Goal: Information Seeking & Learning: Learn about a topic

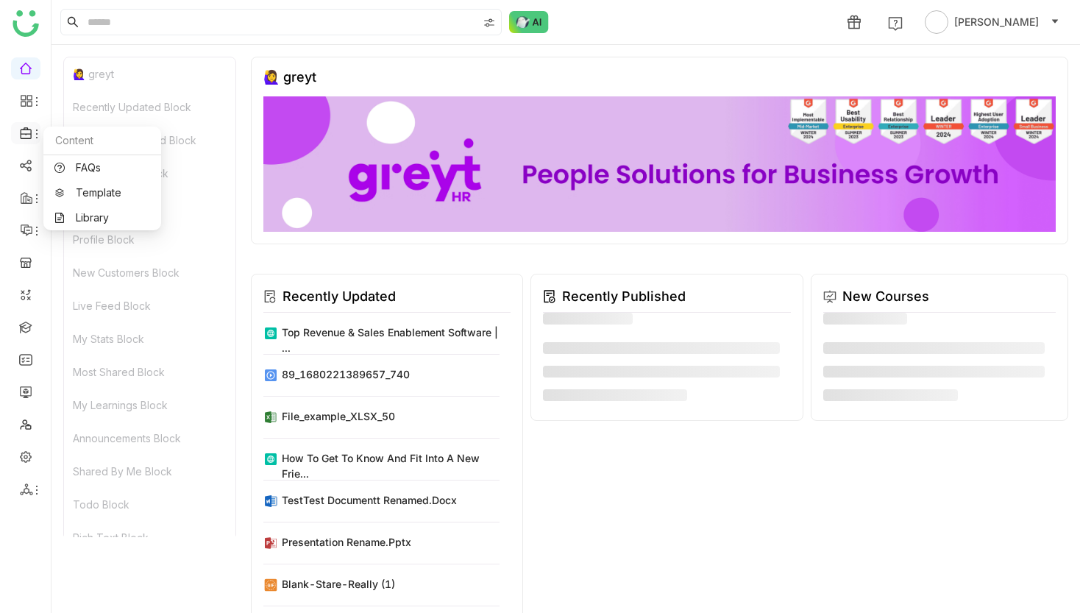
click at [29, 128] on icon at bounding box center [26, 133] width 13 height 13
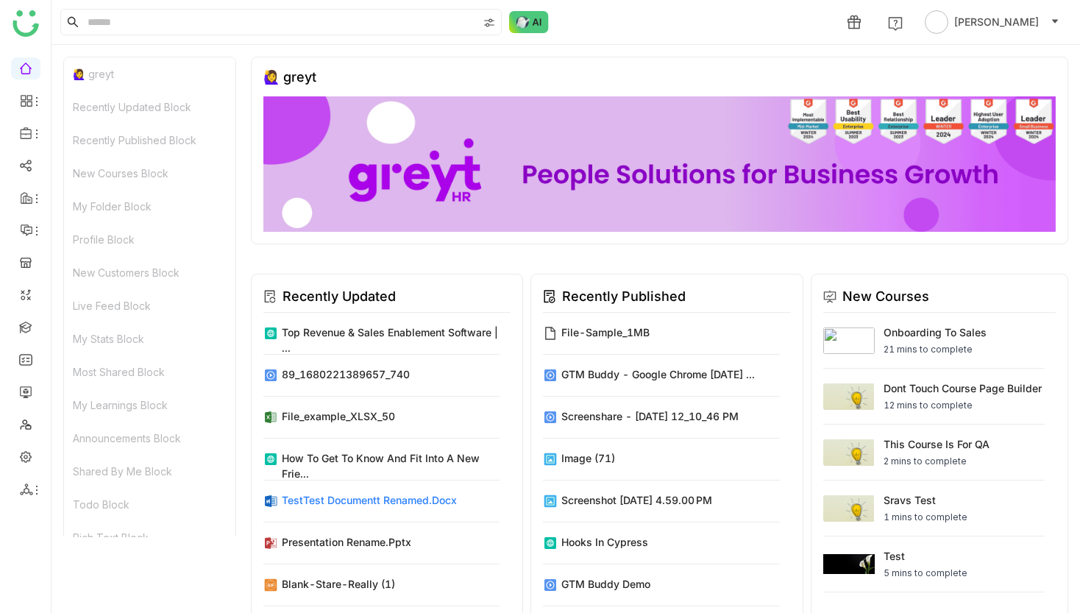
click at [334, 502] on div "TestTest Documentt renamed.docx" at bounding box center [369, 499] width 175 height 15
click at [385, 501] on div "TestTest Documentt renamed.docx" at bounding box center [369, 499] width 175 height 15
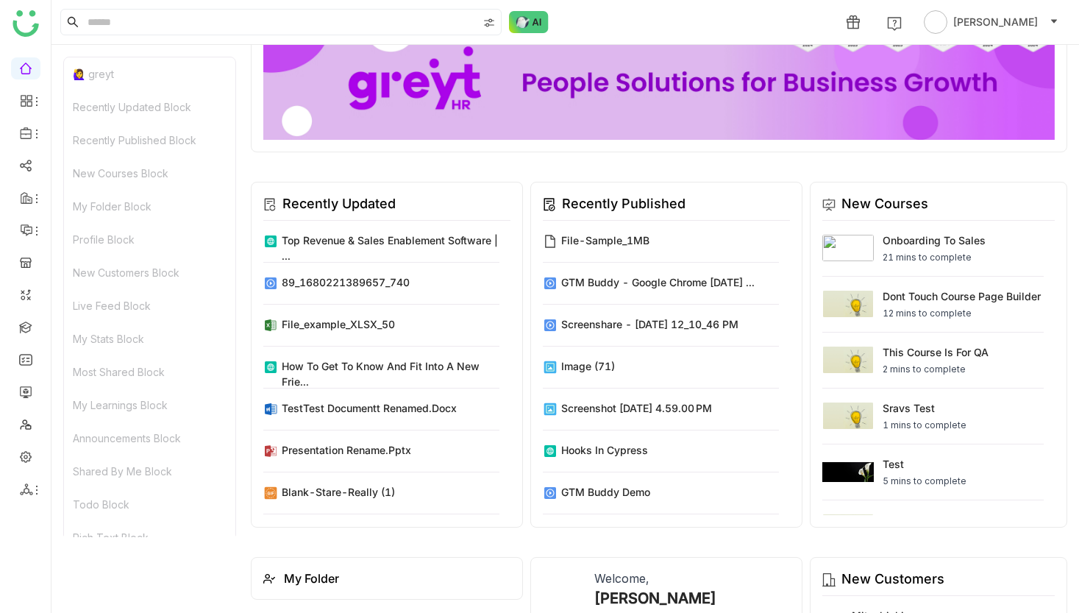
scroll to position [100, 0]
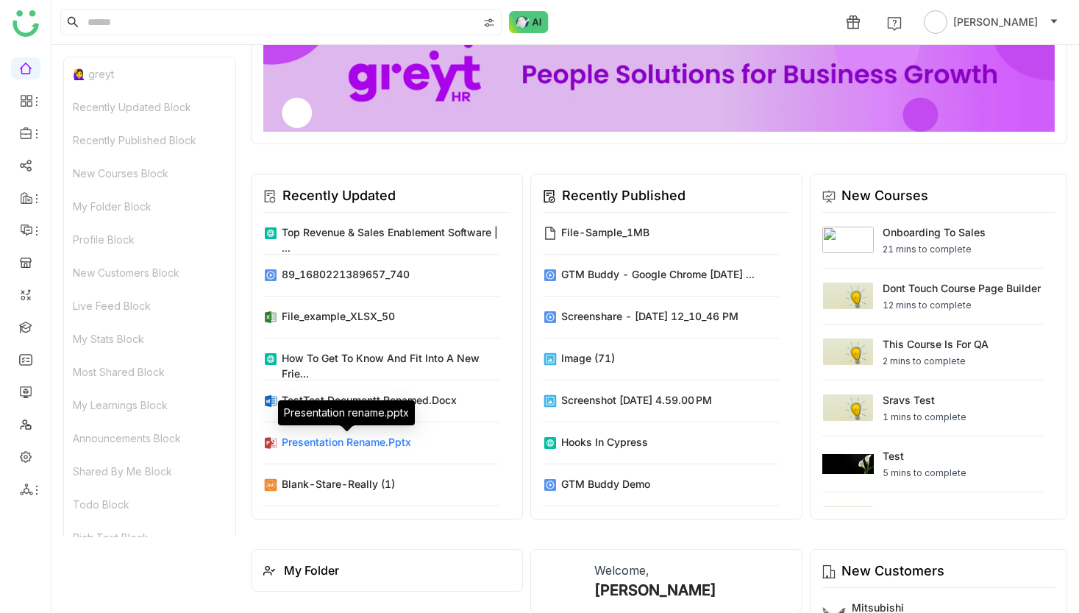
click at [358, 447] on div "Presentation rename.pptx" at bounding box center [346, 441] width 129 height 15
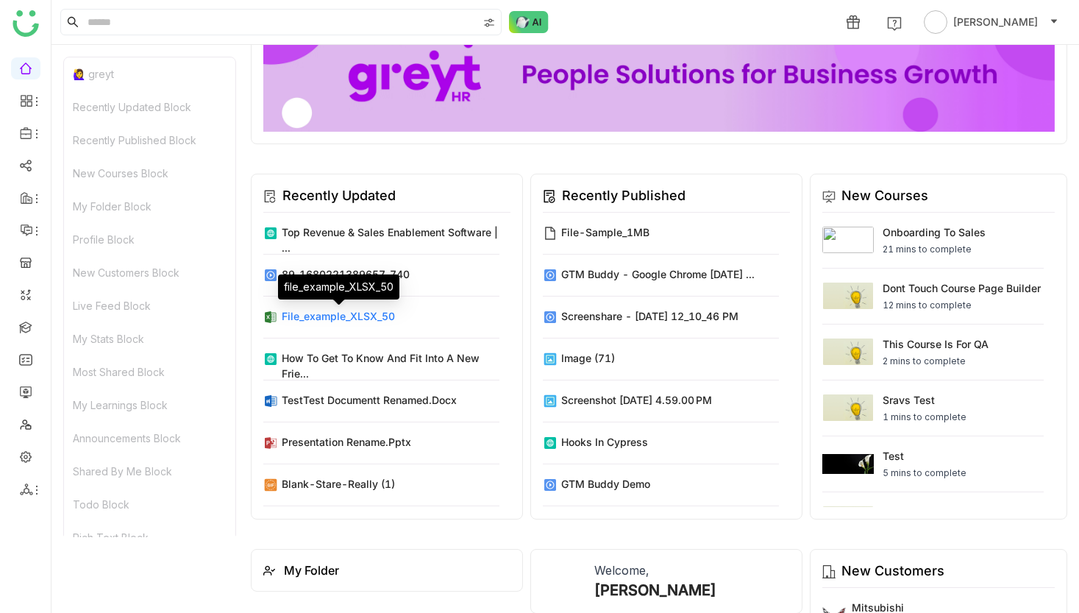
click at [359, 325] on div "file_example_XLSX_50" at bounding box center [338, 317] width 113 height 18
click at [29, 483] on icon at bounding box center [26, 489] width 13 height 13
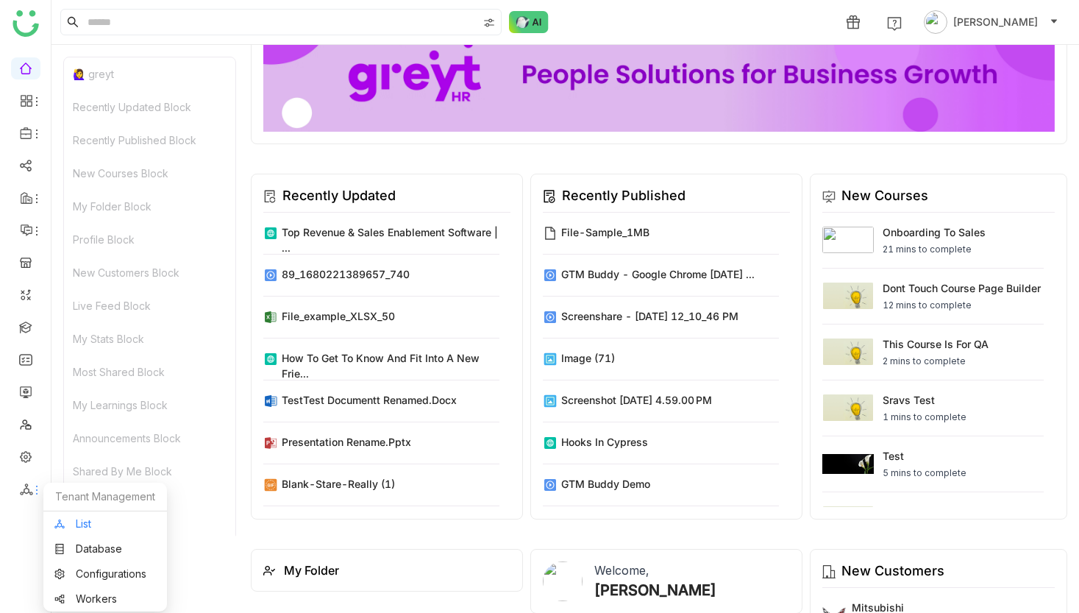
click at [79, 525] on link "List" at bounding box center [105, 524] width 102 height 10
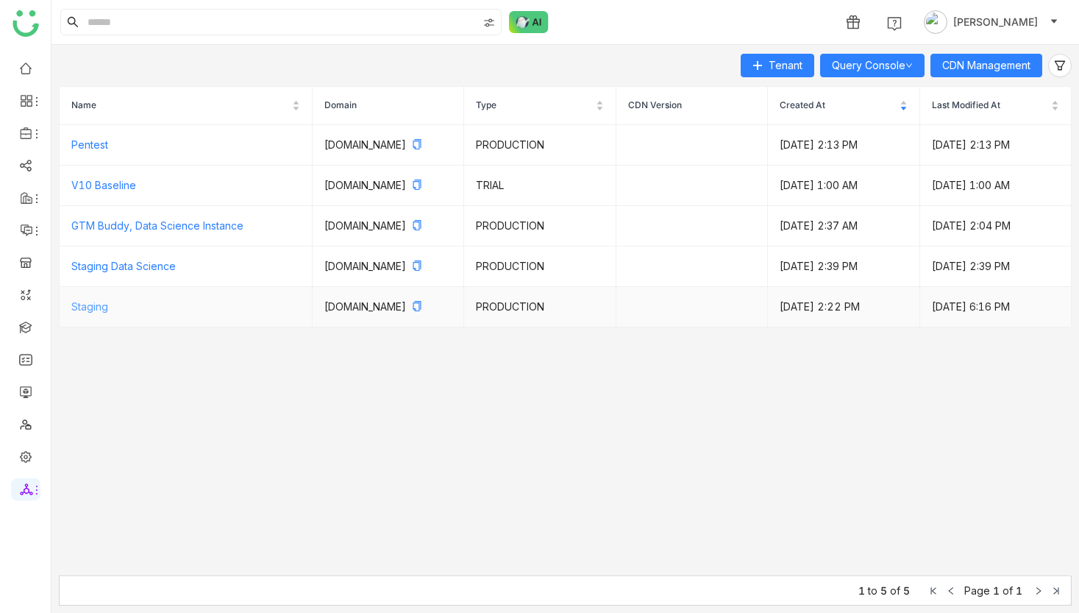
click at [90, 313] on link "Staging" at bounding box center [89, 306] width 37 height 13
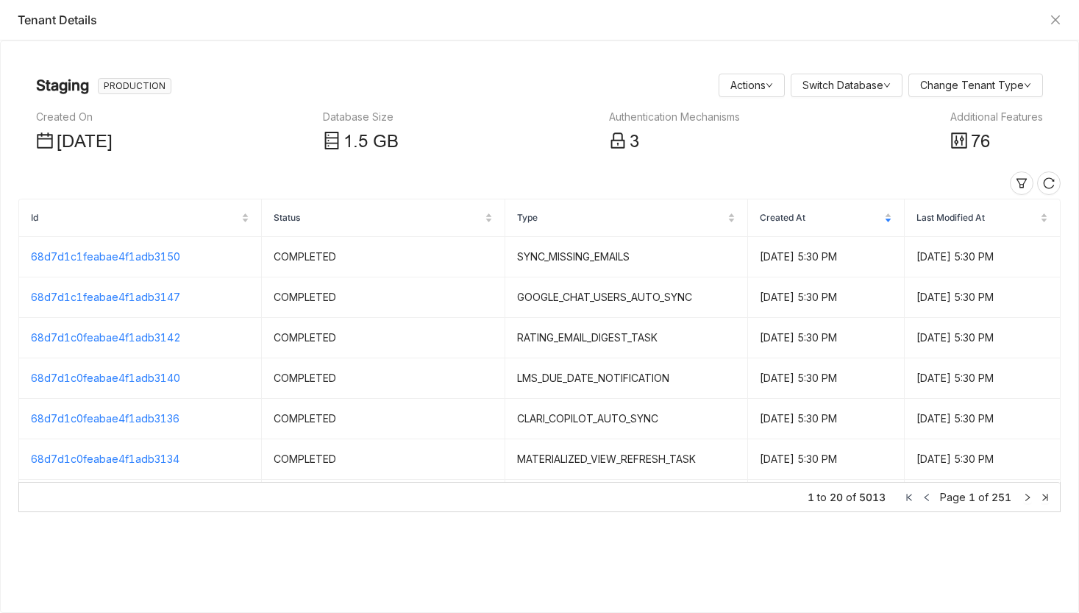
click at [961, 148] on icon at bounding box center [958, 139] width 15 height 15
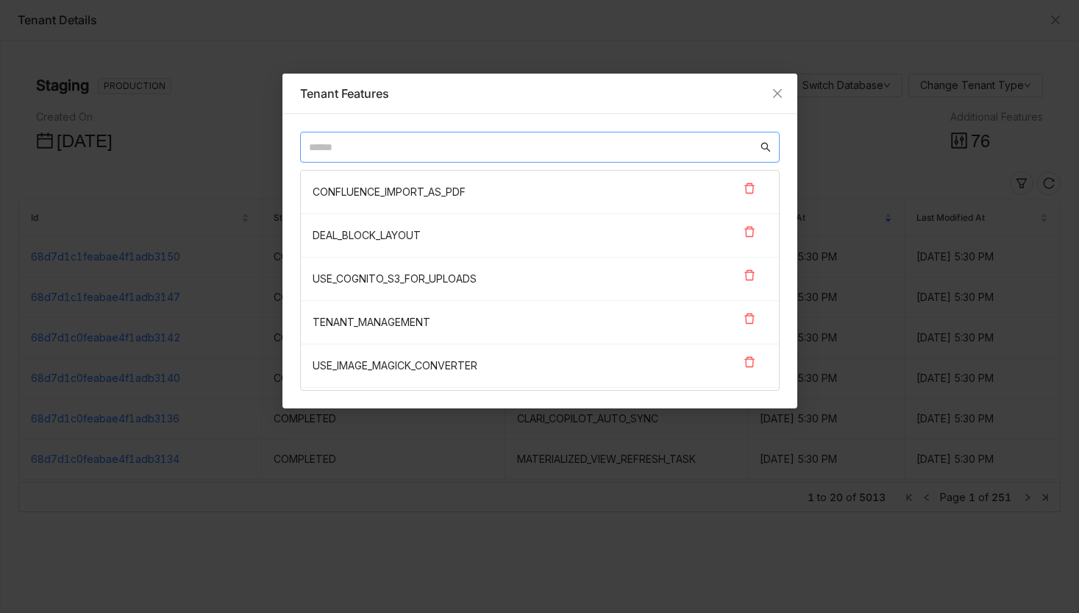
click at [531, 144] on input "text" at bounding box center [533, 147] width 449 height 16
paste input "**********"
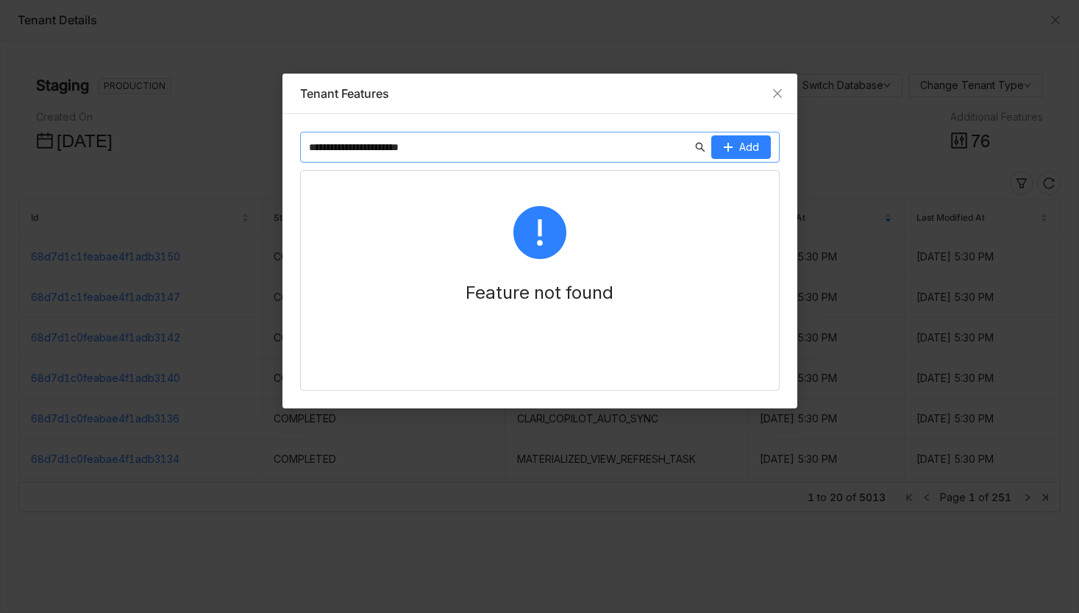
type input "**********"
click at [745, 134] on nz-input-group "**********" at bounding box center [540, 147] width 480 height 31
click at [739, 153] on span "Add" at bounding box center [749, 147] width 20 height 16
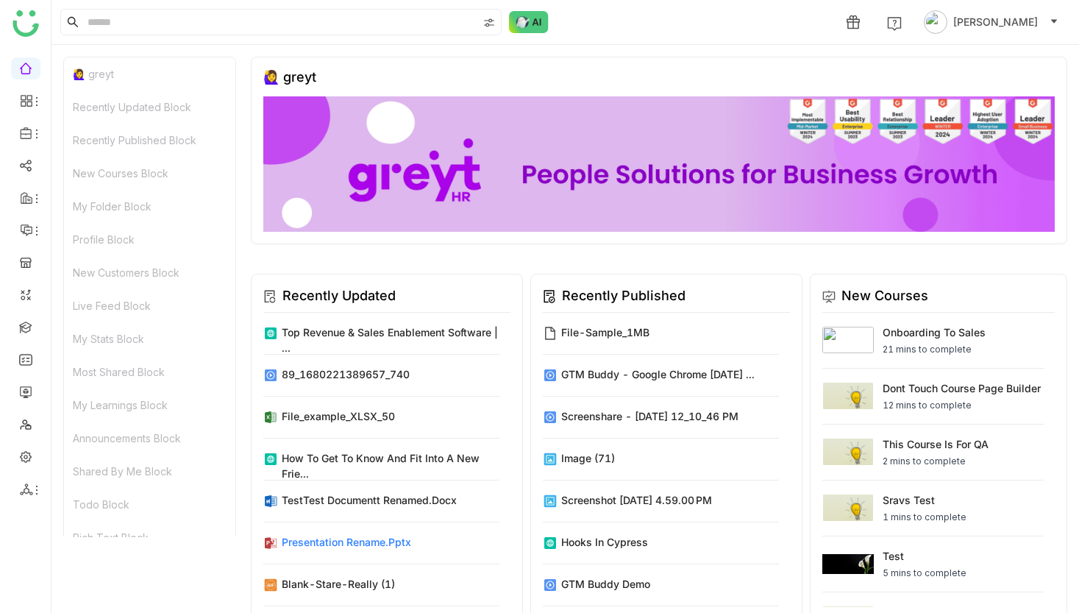
click at [390, 541] on div "Presentation rename.pptx" at bounding box center [346, 541] width 129 height 15
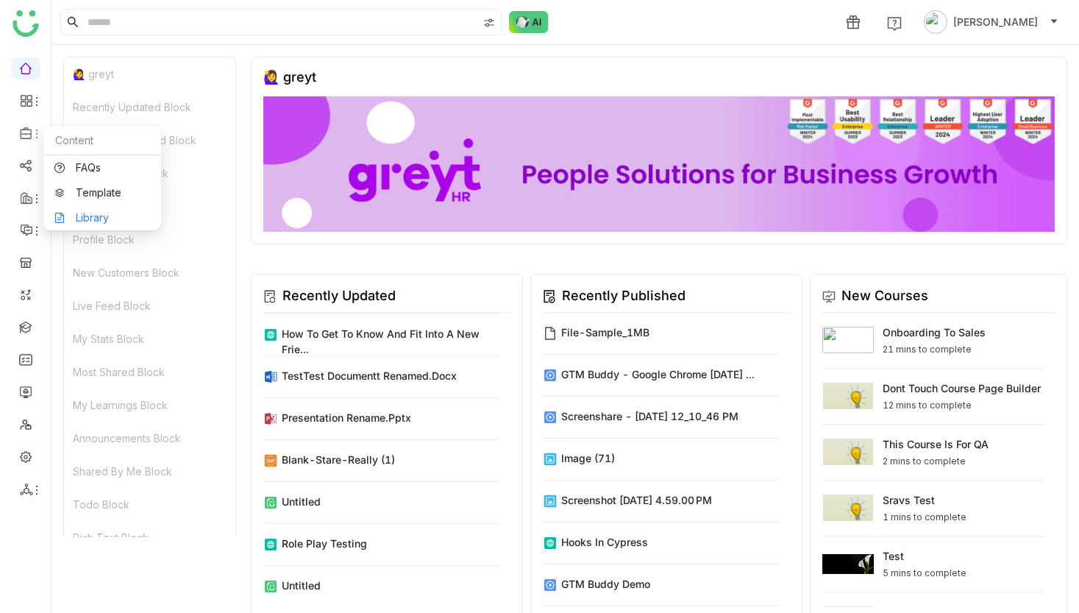
click at [84, 215] on link "Library" at bounding box center [102, 218] width 96 height 10
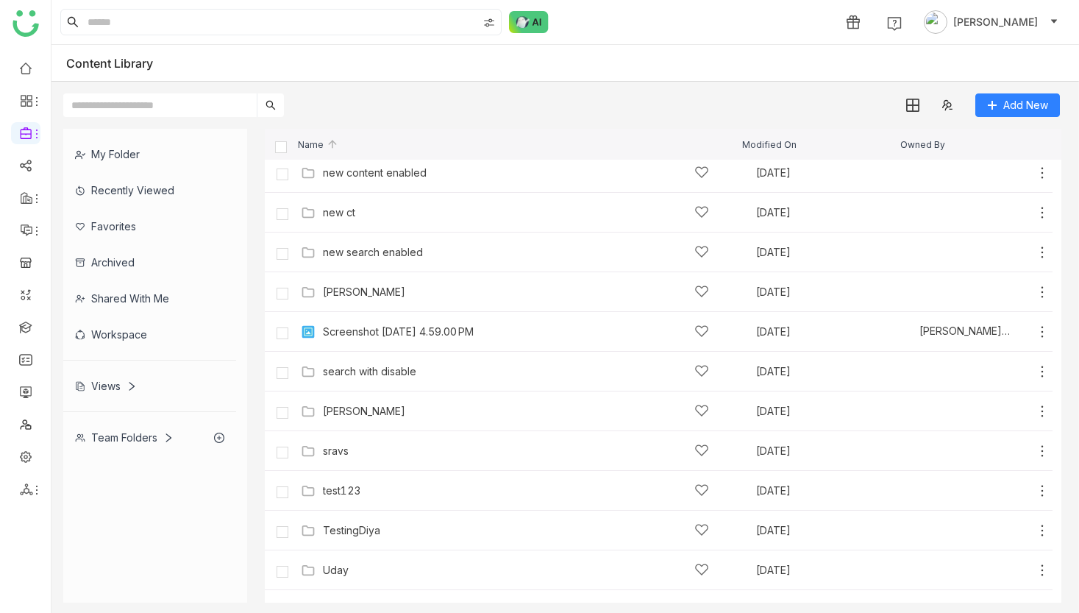
scroll to position [1106, 0]
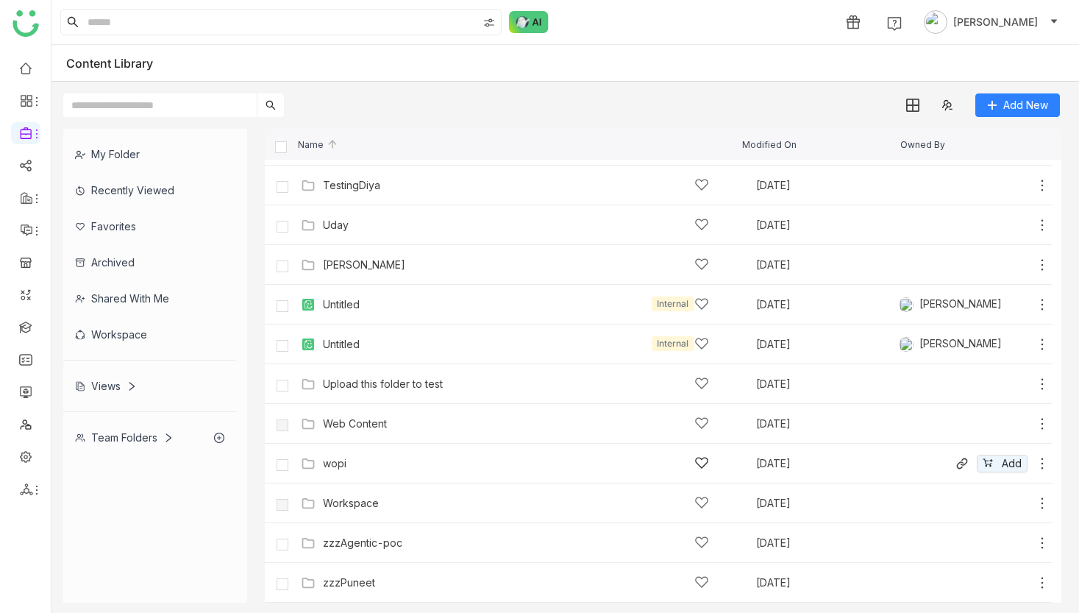
click at [350, 454] on div "wopi Sep 25, 2025 Add" at bounding box center [673, 463] width 753 height 23
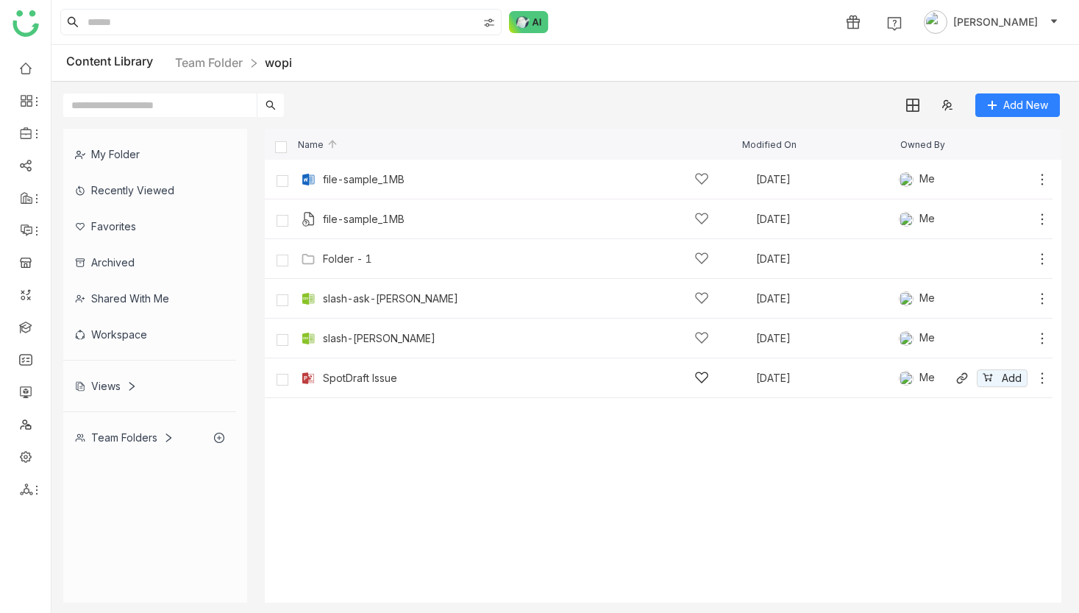
click at [349, 372] on div "SpotDraft Issue" at bounding box center [360, 378] width 74 height 12
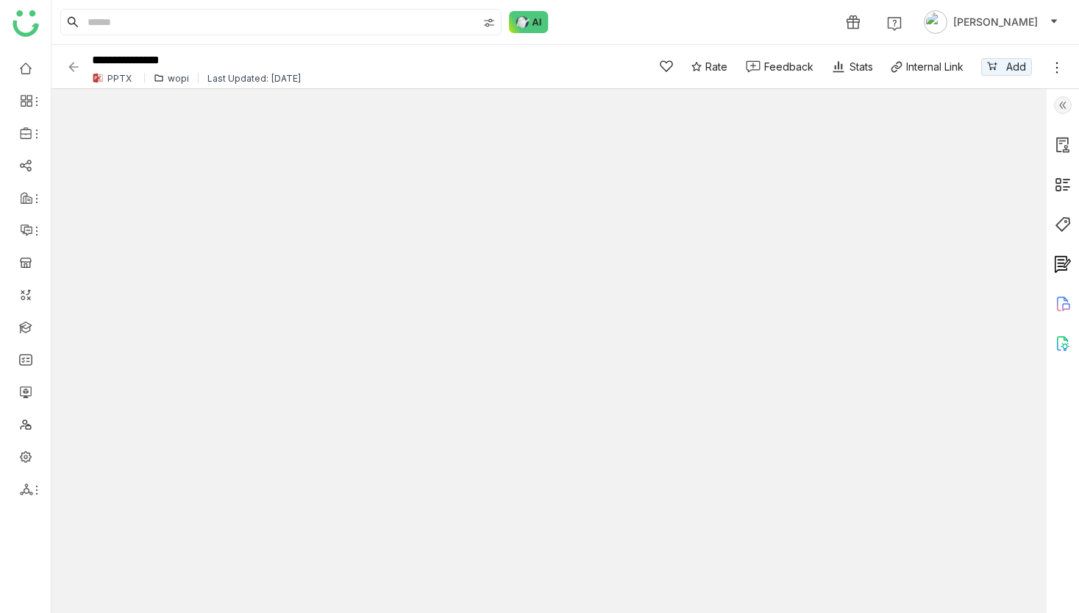
click at [175, 81] on div "wopi" at bounding box center [178, 78] width 21 height 11
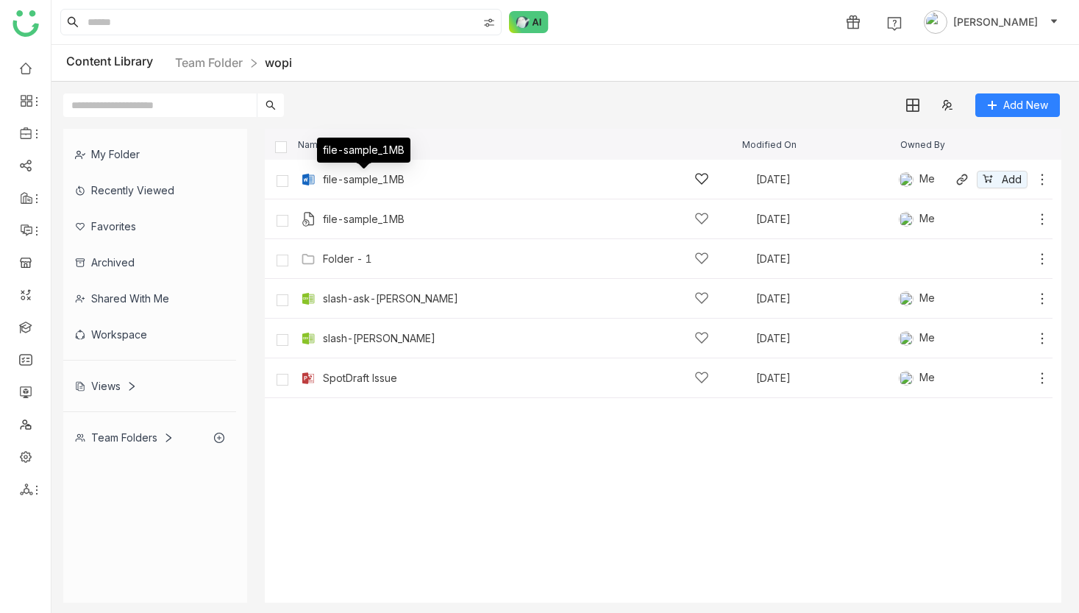
click at [359, 182] on div "file-sample_1MB" at bounding box center [364, 180] width 82 height 12
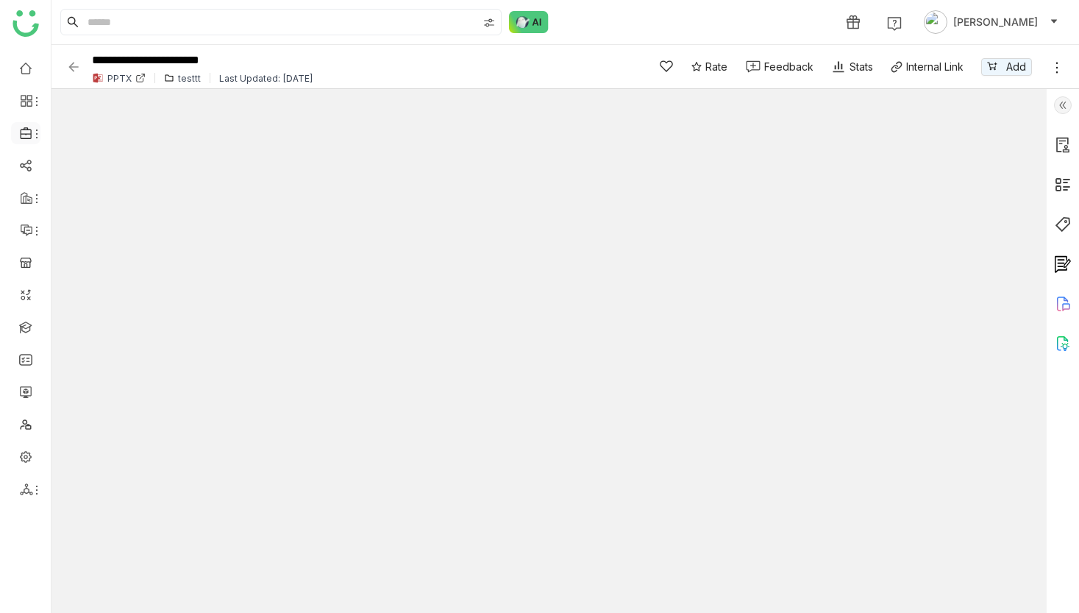
click at [24, 133] on span at bounding box center [24, 133] width 7 height 0
click at [81, 216] on link "Library" at bounding box center [102, 218] width 96 height 10
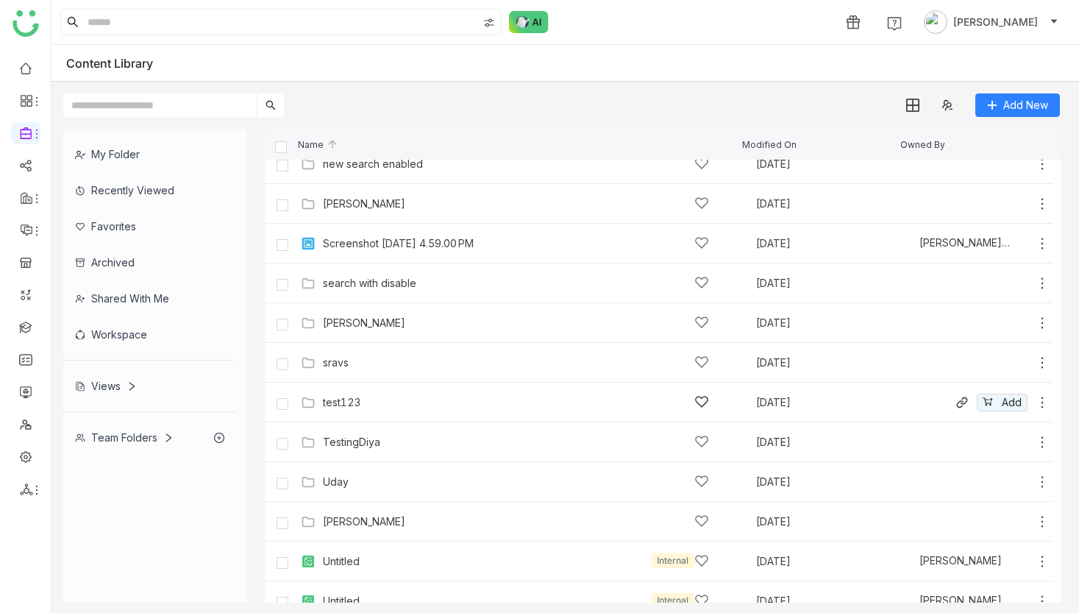
scroll to position [1106, 0]
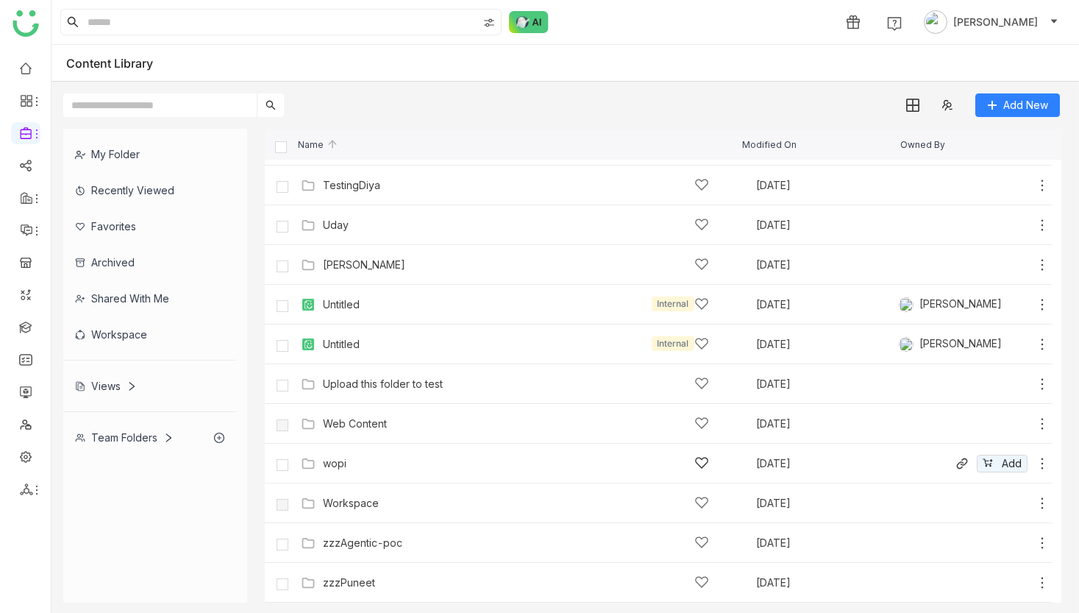
click at [342, 466] on div "wopi" at bounding box center [335, 464] width 24 height 12
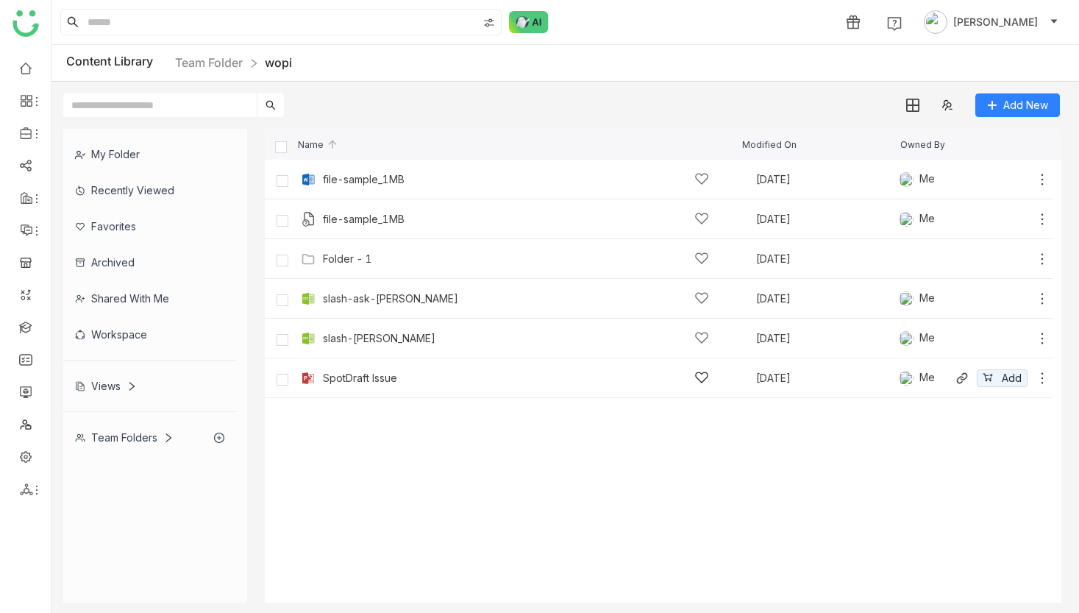
click at [343, 382] on div "SpotDraft Issue" at bounding box center [360, 378] width 74 height 12
click at [366, 302] on div "slash-ask-[PERSON_NAME]" at bounding box center [390, 299] width 135 height 12
